Goal: Task Accomplishment & Management: Complete application form

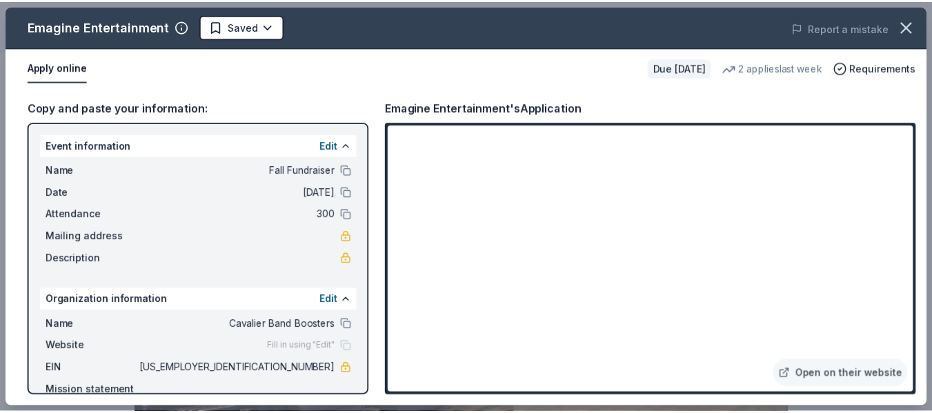
scroll to position [520, 0]
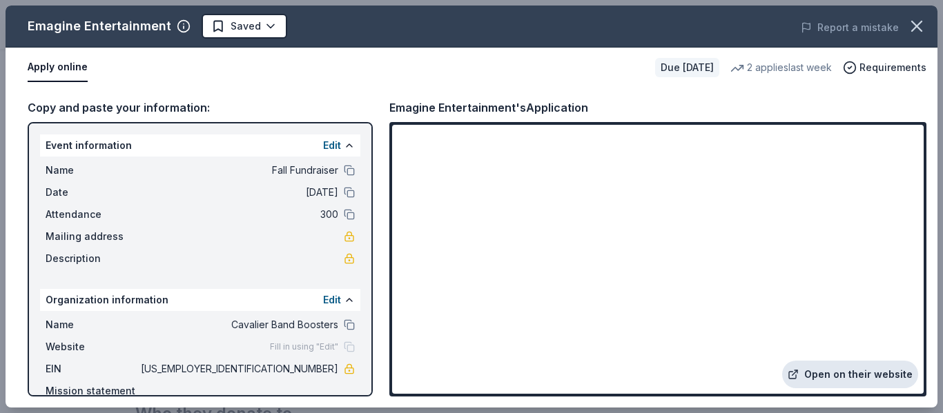
click at [859, 373] on link "Open on their website" at bounding box center [850, 375] width 136 height 28
click at [825, 374] on link "Open on their website" at bounding box center [850, 375] width 136 height 28
click at [912, 28] on icon "button" at bounding box center [916, 26] width 19 height 19
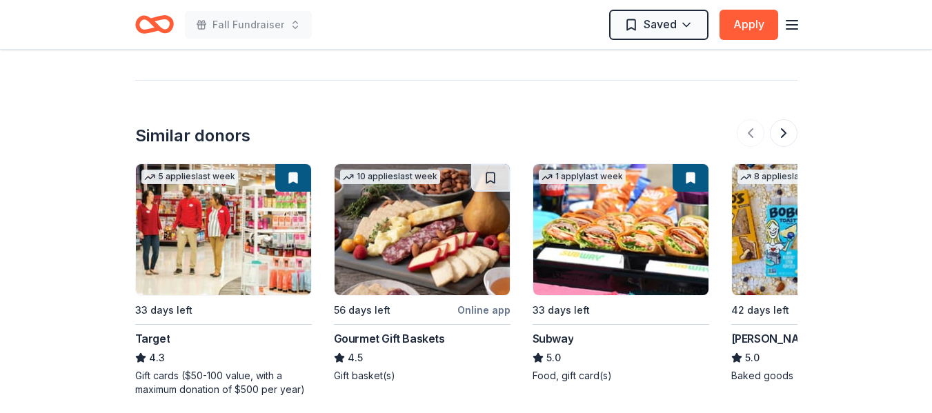
scroll to position [1560, 0]
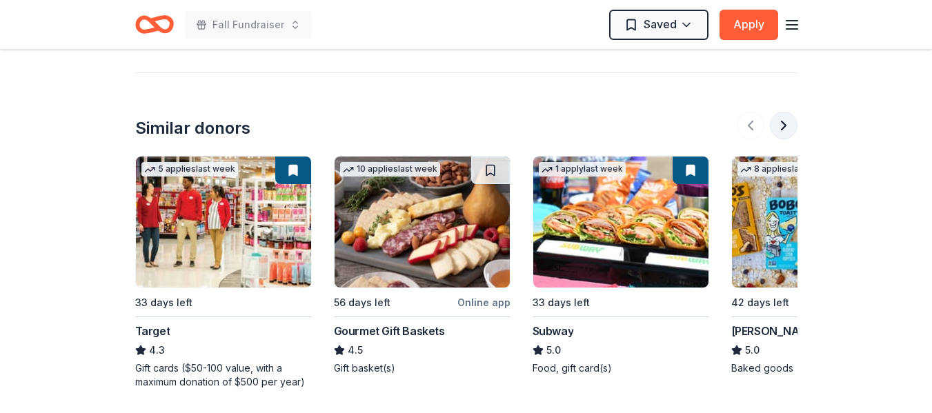
click at [783, 112] on button at bounding box center [784, 126] width 28 height 28
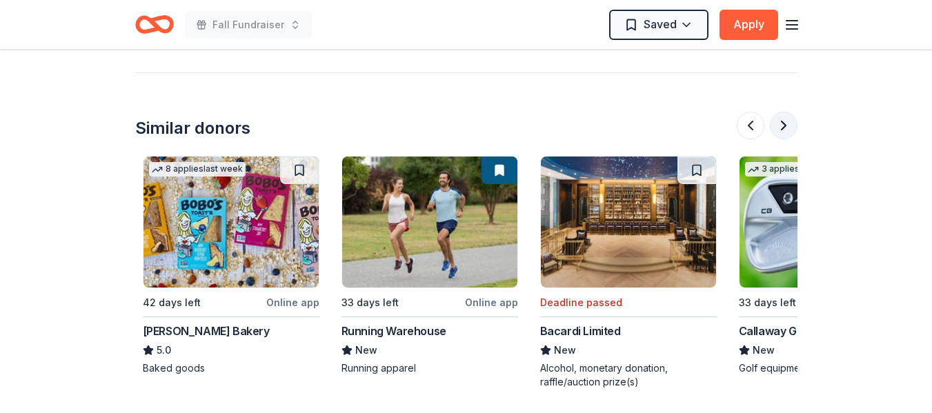
scroll to position [0, 596]
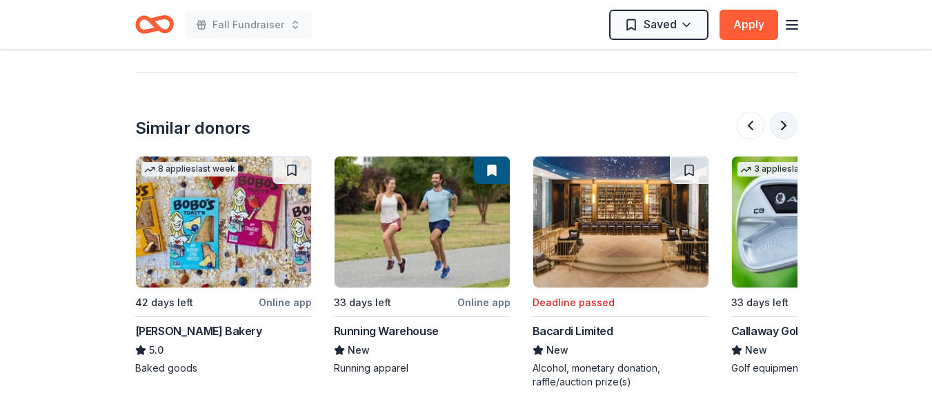
click at [783, 112] on button at bounding box center [784, 126] width 28 height 28
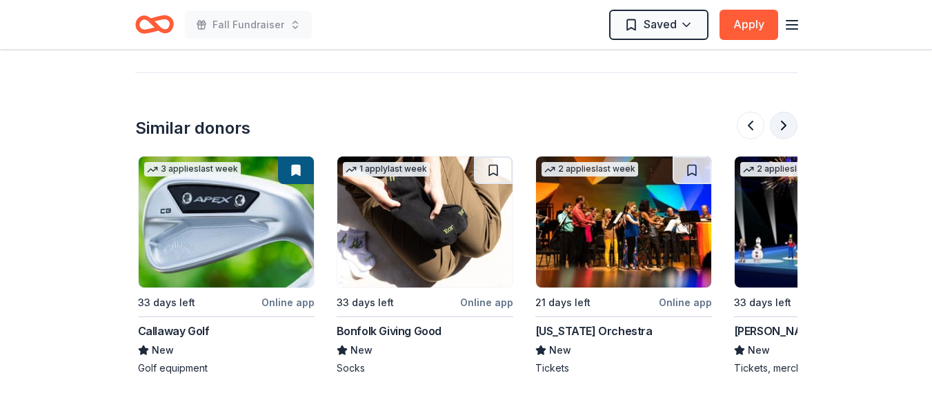
scroll to position [0, 1192]
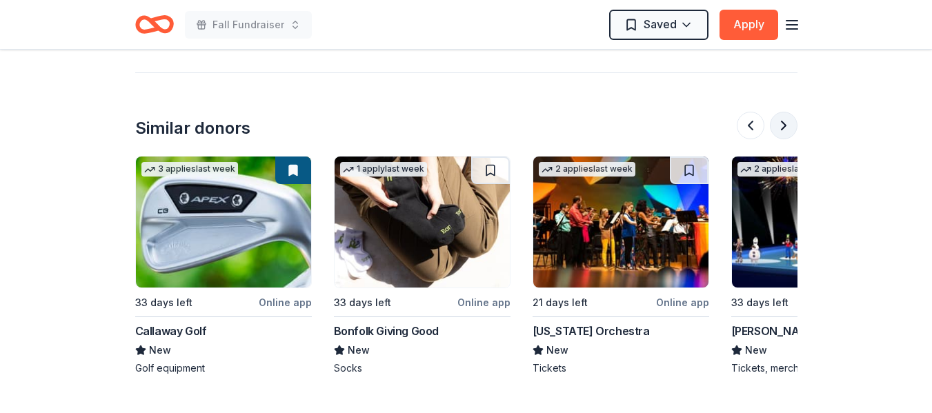
click at [783, 112] on button at bounding box center [784, 126] width 28 height 28
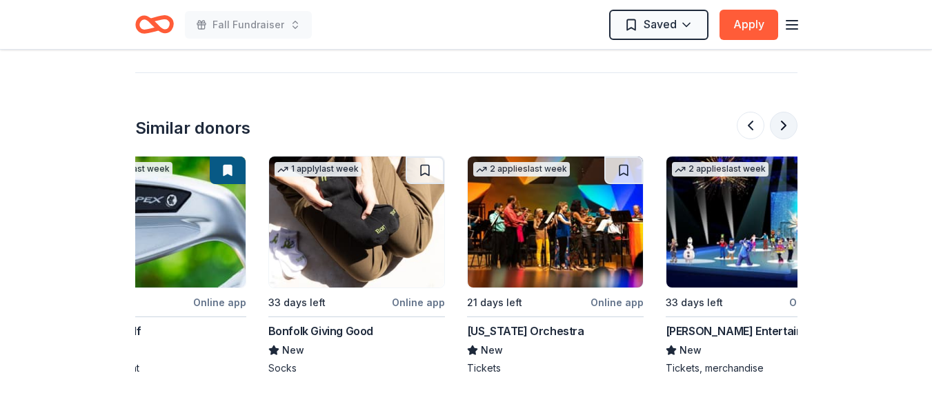
scroll to position [0, 1303]
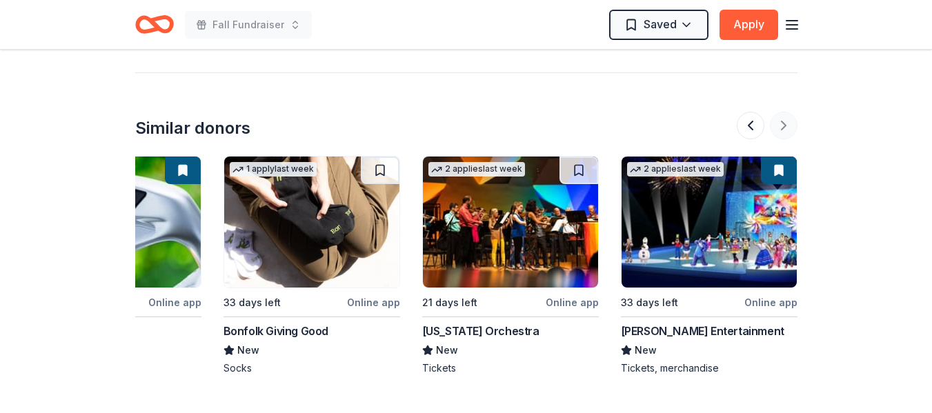
click at [783, 112] on div at bounding box center [767, 126] width 61 height 28
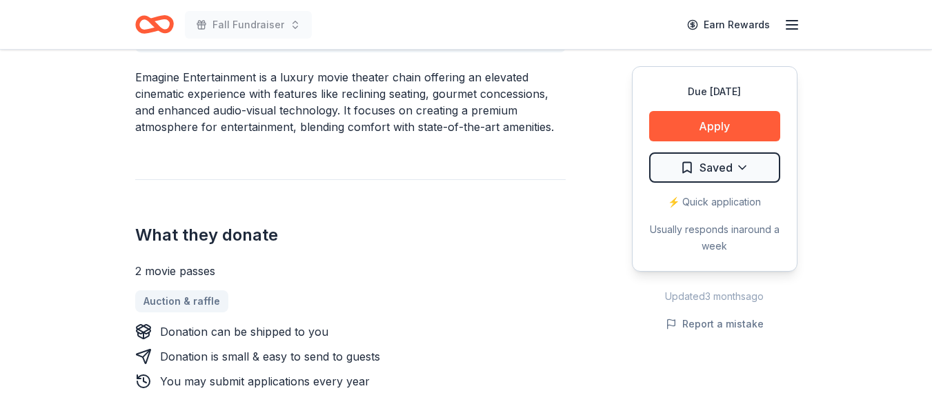
scroll to position [0, 0]
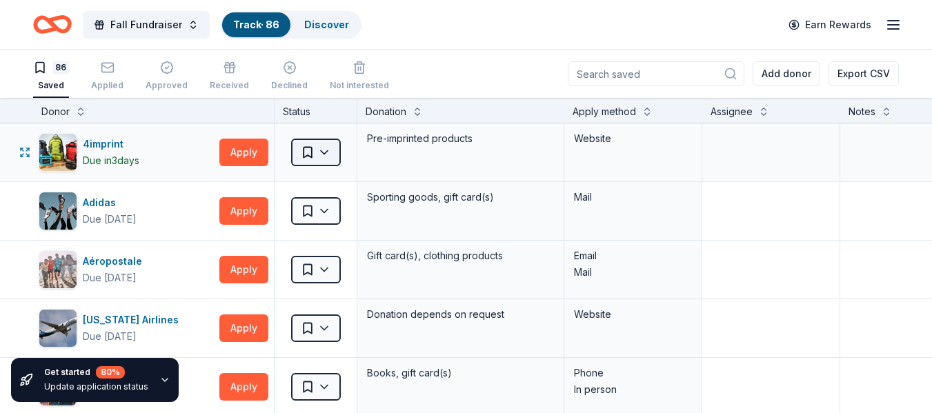
scroll to position [1, 0]
click at [878, 140] on textarea at bounding box center [944, 151] width 204 height 55
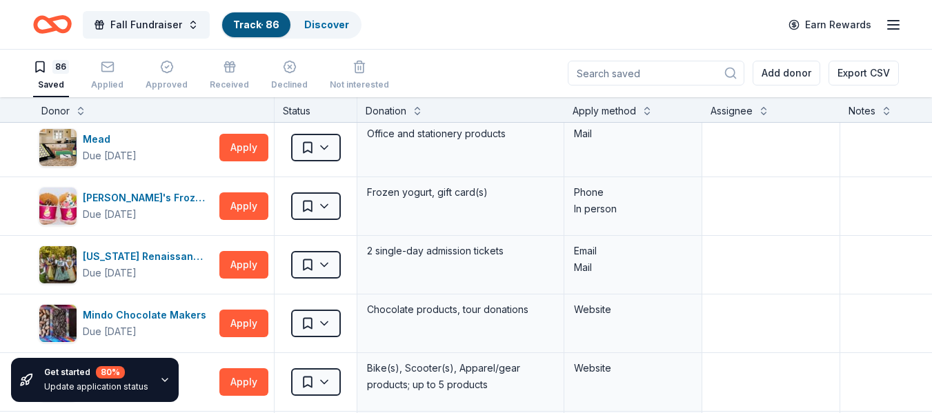
scroll to position [2967, 0]
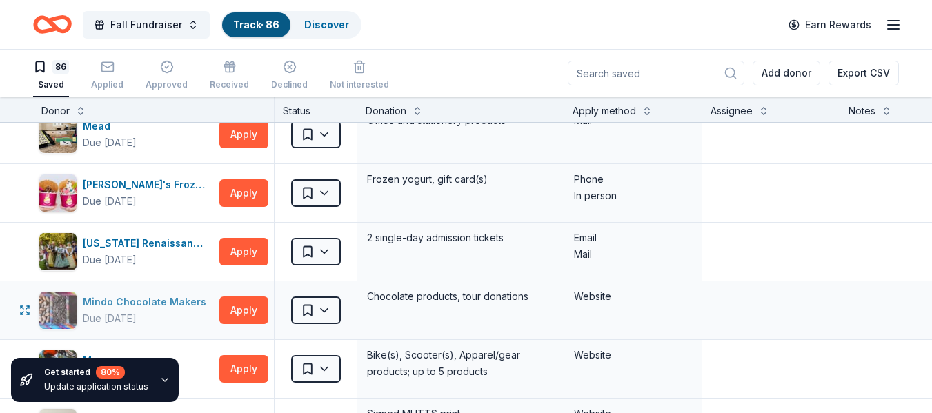
click at [181, 302] on div "Mindo Chocolate Makers" at bounding box center [147, 302] width 129 height 17
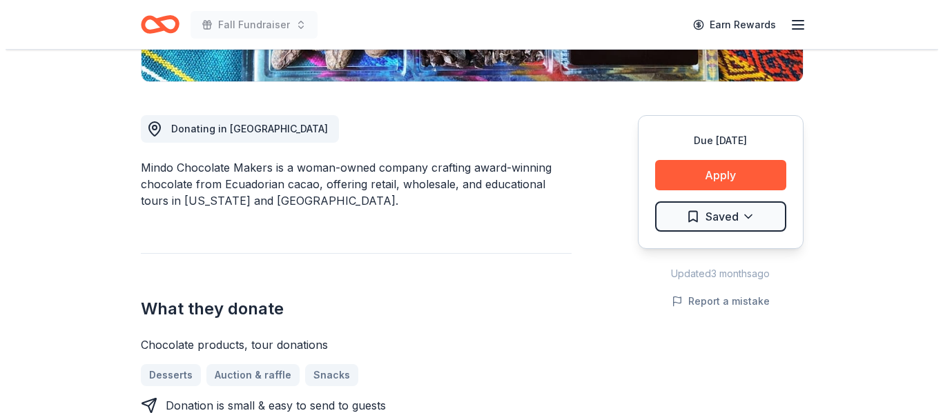
scroll to position [257, 0]
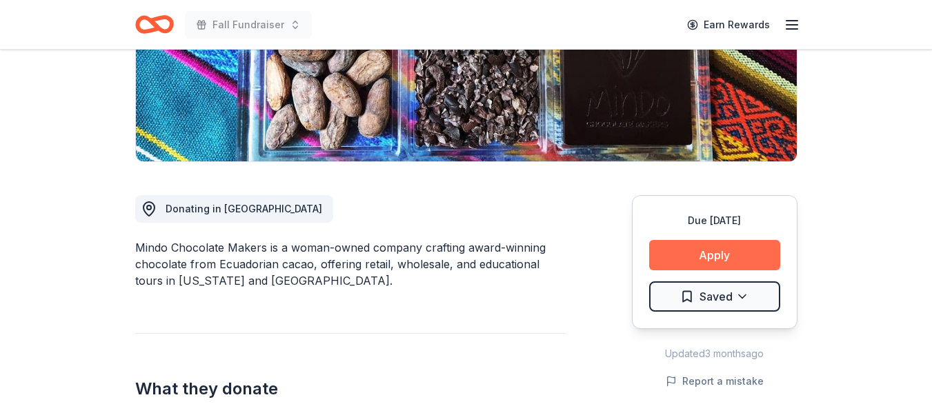
click at [735, 259] on button "Apply" at bounding box center [714, 255] width 131 height 30
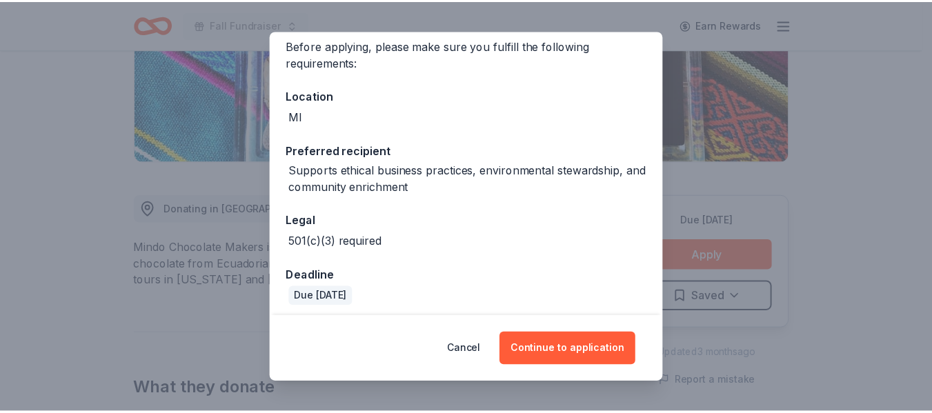
scroll to position [116, 0]
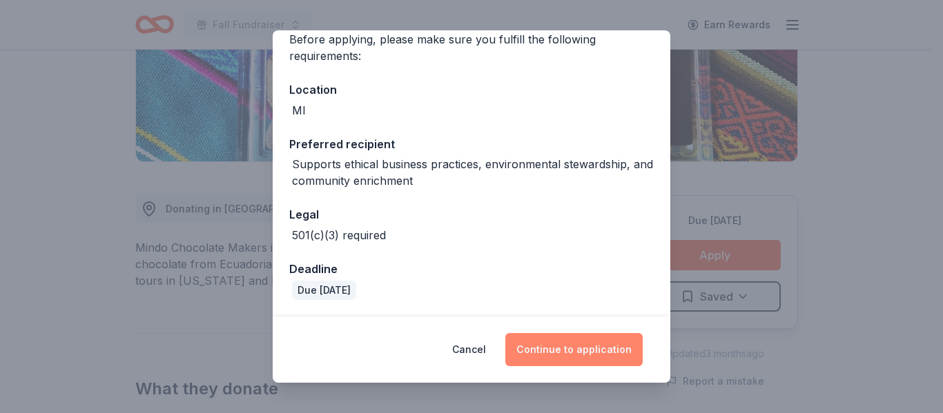
click at [599, 349] on button "Continue to application" at bounding box center [573, 349] width 137 height 33
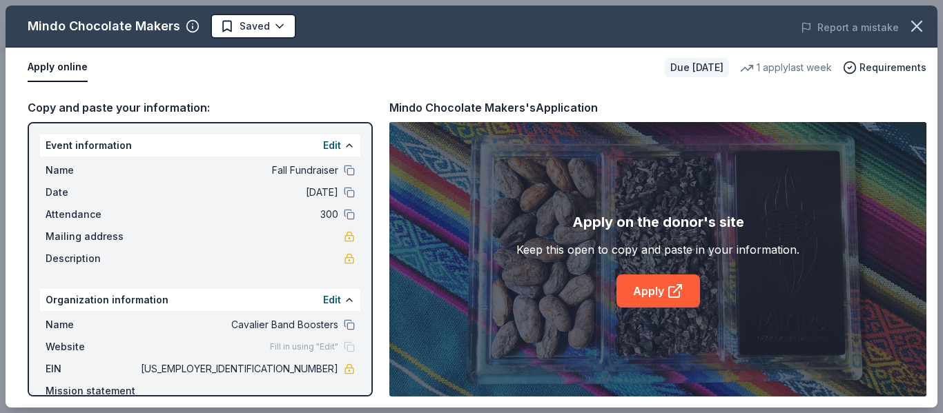
click at [599, 349] on div "Apply on the donor's site Keep this open to copy and paste in your information.…" at bounding box center [657, 259] width 537 height 275
click at [645, 292] on link "Apply" at bounding box center [657, 291] width 83 height 33
click at [912, 18] on icon "button" at bounding box center [916, 26] width 19 height 19
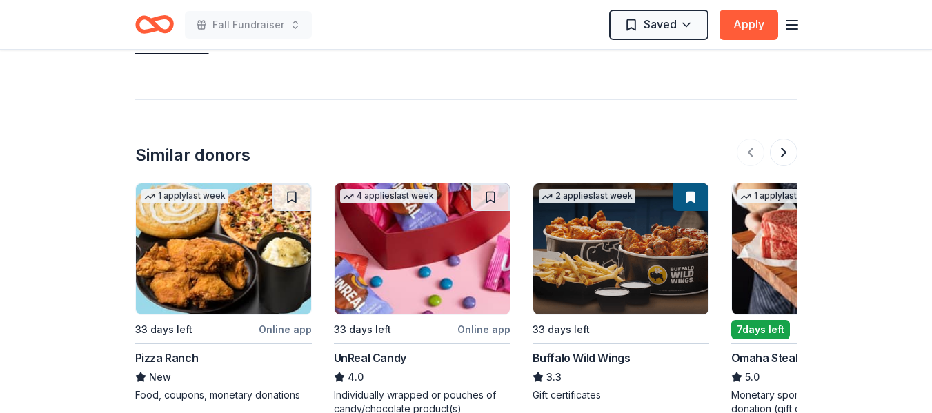
scroll to position [1242, 0]
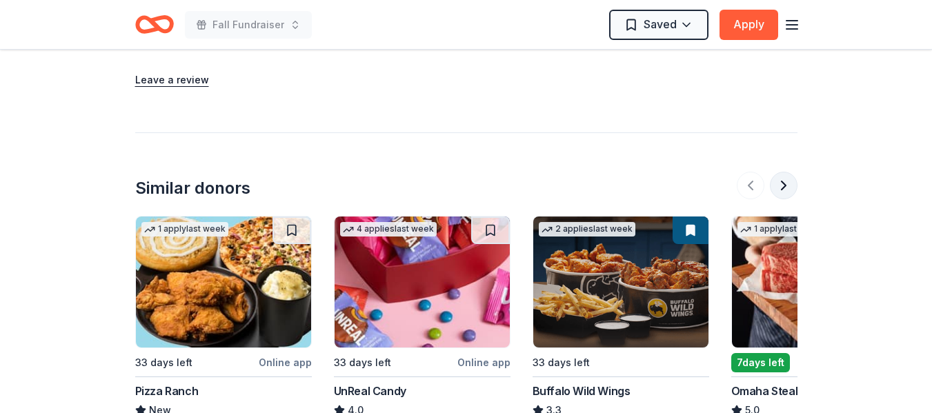
click at [783, 190] on button at bounding box center [784, 186] width 28 height 28
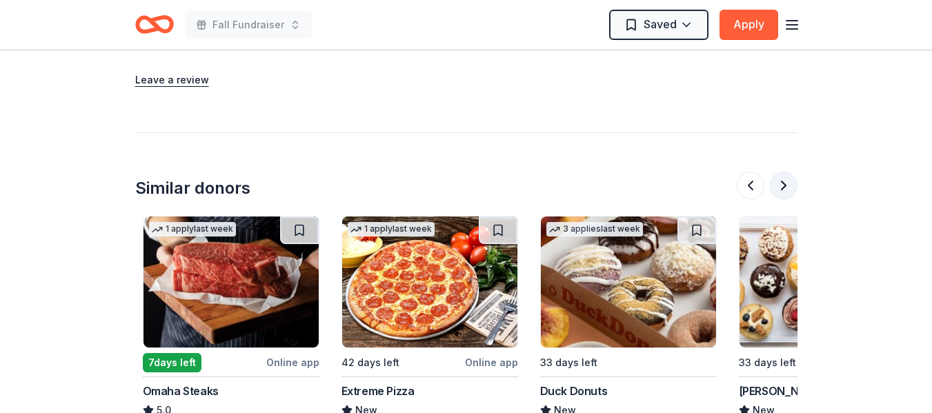
scroll to position [0, 596]
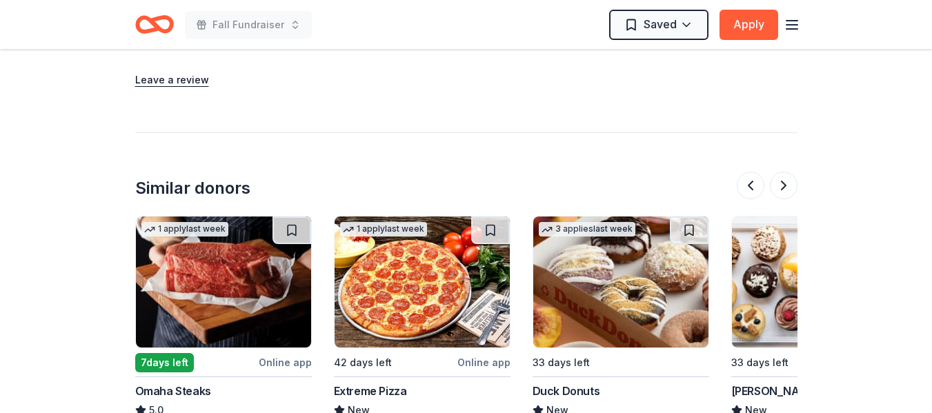
click at [224, 317] on img at bounding box center [223, 282] width 175 height 131
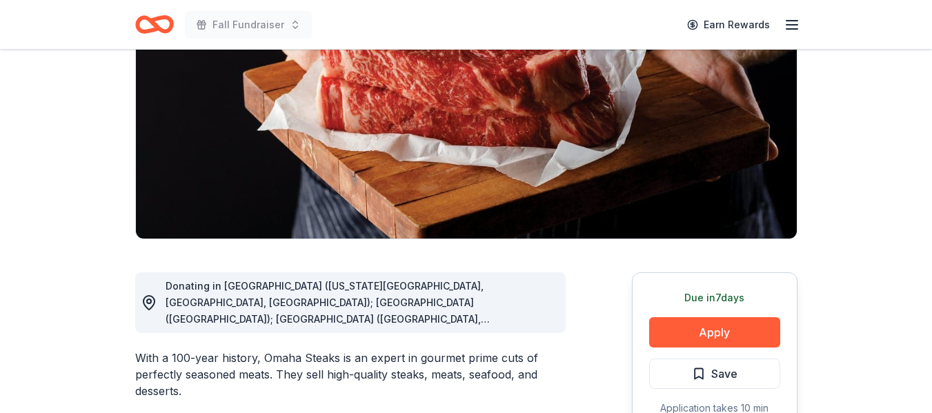
scroll to position [188, 0]
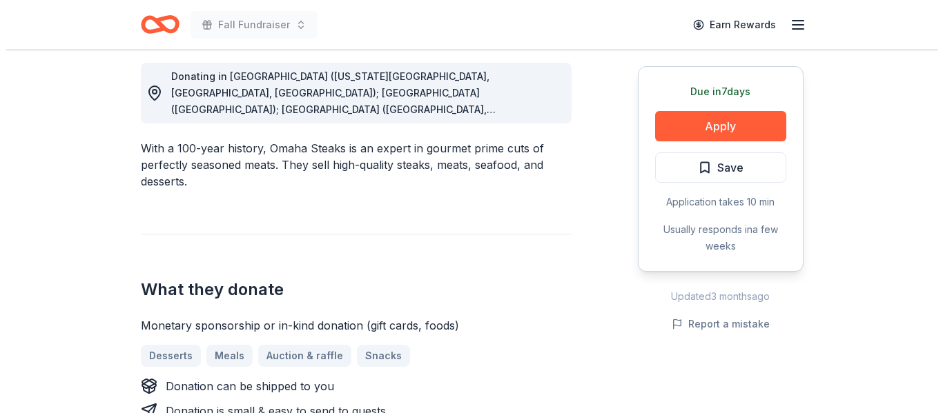
scroll to position [347, 0]
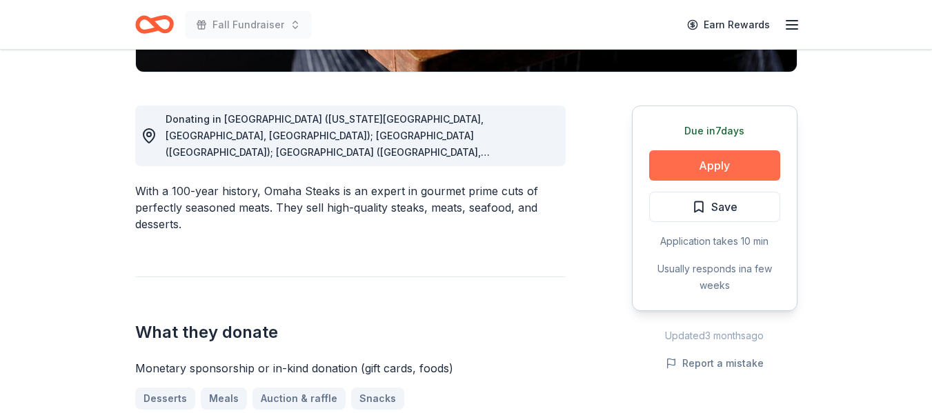
click at [736, 162] on button "Apply" at bounding box center [714, 165] width 131 height 30
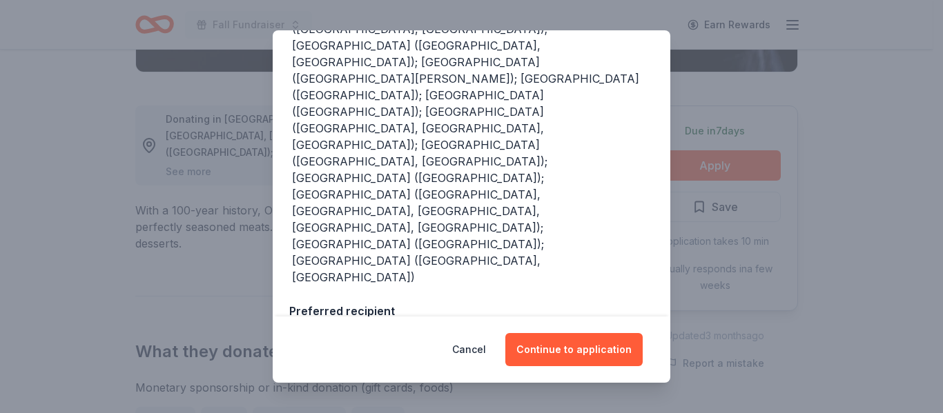
scroll to position [390, 0]
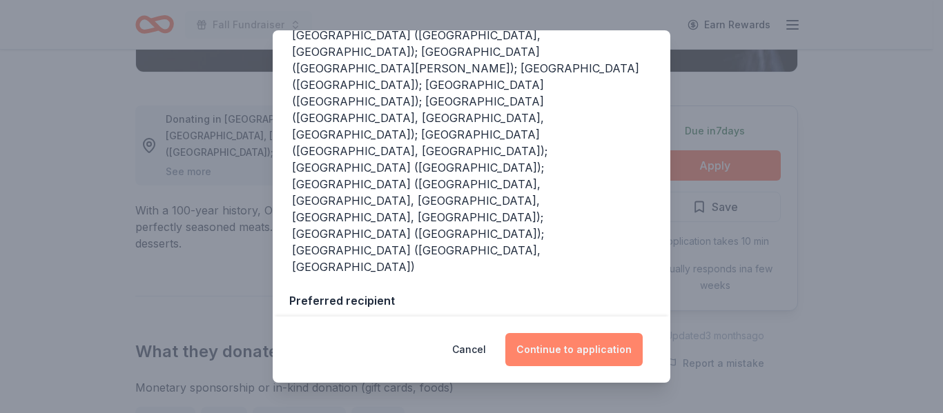
click at [615, 349] on button "Continue to application" at bounding box center [573, 349] width 137 height 33
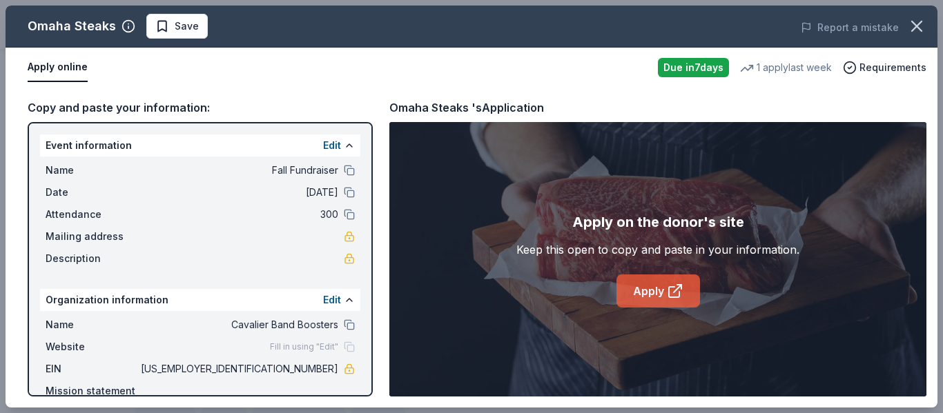
click at [645, 292] on link "Apply" at bounding box center [657, 291] width 83 height 33
